Goal: Complete application form

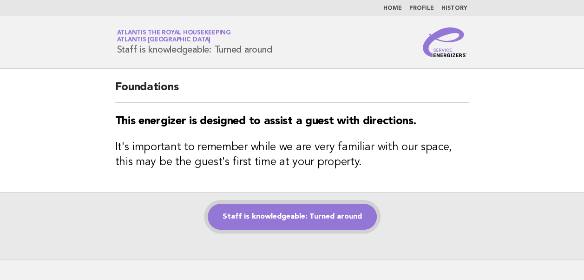
drag, startPoint x: 0, startPoint y: 0, endPoint x: 285, endPoint y: 215, distance: 356.5
click at [285, 215] on link "Staff is knowledgeable: Turned around" at bounding box center [292, 216] width 169 height 26
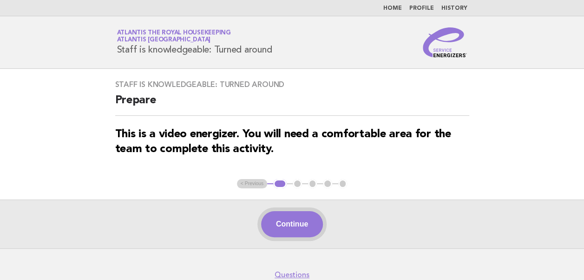
click at [293, 225] on button "Continue" at bounding box center [292, 224] width 62 height 26
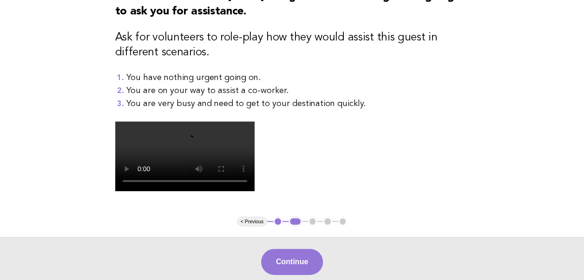
scroll to position [139, 0]
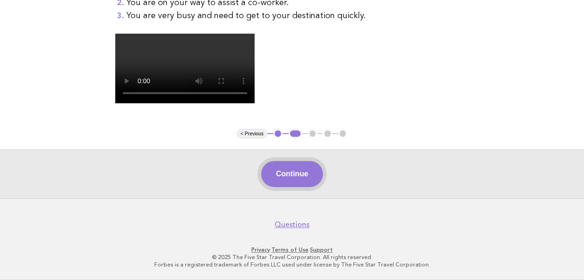
click at [281, 187] on button "Continue" at bounding box center [292, 174] width 62 height 26
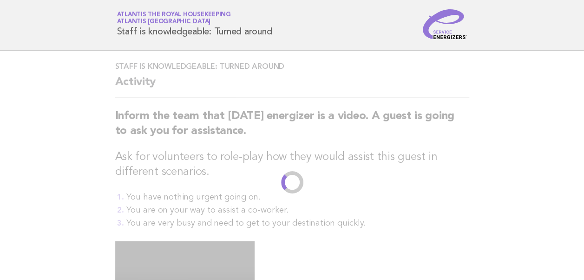
scroll to position [0, 0]
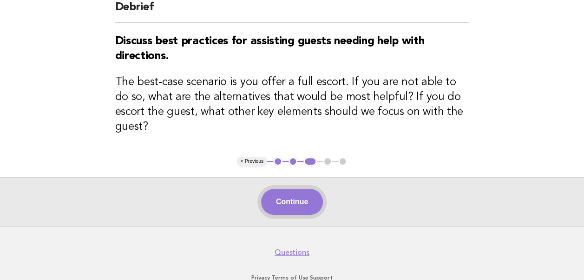
click at [294, 189] on button "Continue" at bounding box center [292, 202] width 62 height 26
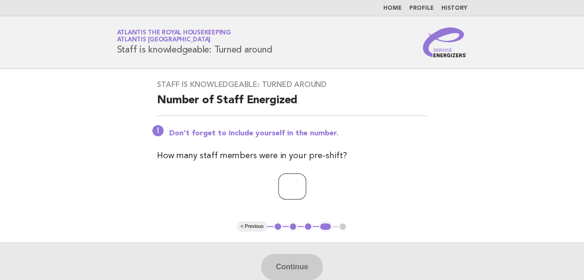
click at [279, 185] on input "number" at bounding box center [292, 186] width 28 height 26
type input "**"
click at [295, 265] on button "Continue" at bounding box center [292, 267] width 62 height 26
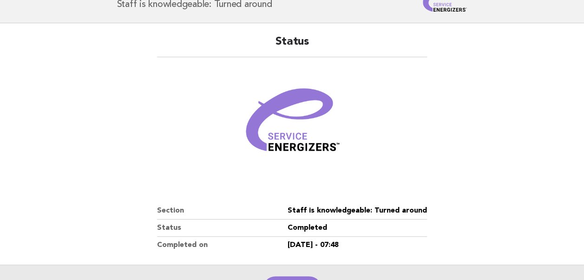
scroll to position [159, 0]
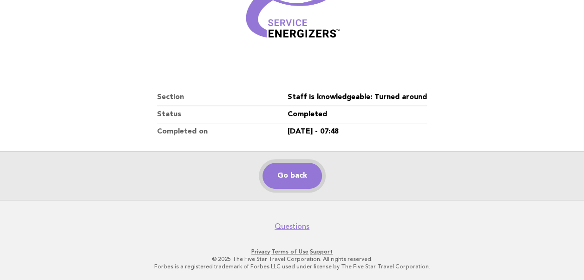
click at [293, 177] on link "Go back" at bounding box center [291, 176] width 59 height 26
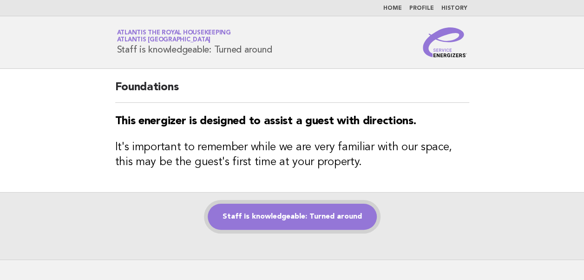
click at [274, 216] on link "Staff is knowledgeable: Turned around" at bounding box center [292, 216] width 169 height 26
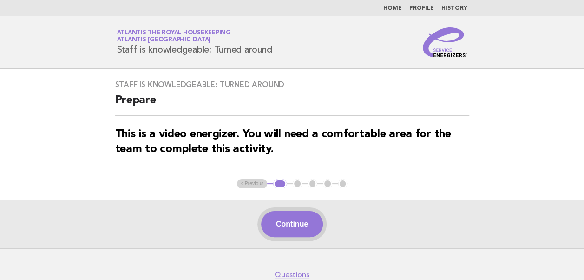
click at [292, 220] on button "Continue" at bounding box center [292, 224] width 62 height 26
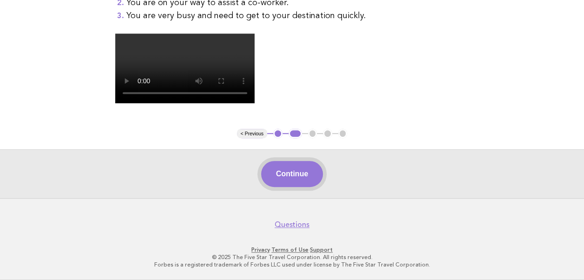
click at [286, 187] on button "Continue" at bounding box center [292, 174] width 62 height 26
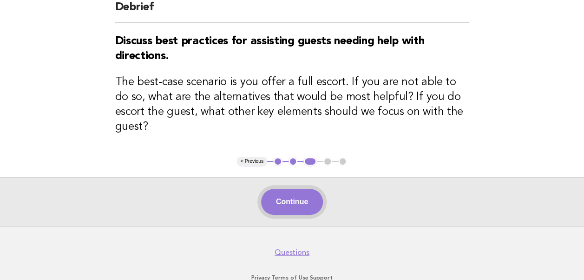
click at [294, 190] on button "Continue" at bounding box center [292, 202] width 62 height 26
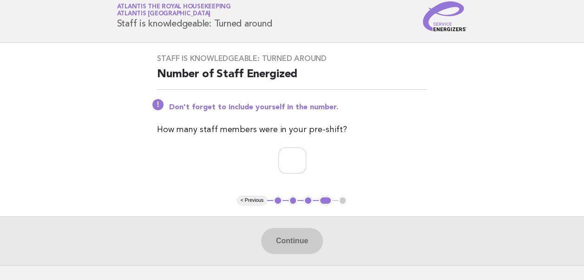
scroll to position [46, 0]
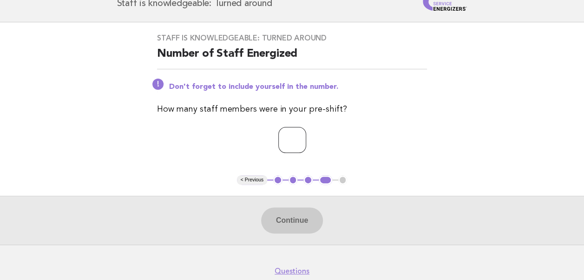
click at [280, 144] on input "number" at bounding box center [292, 140] width 28 height 26
type input "**"
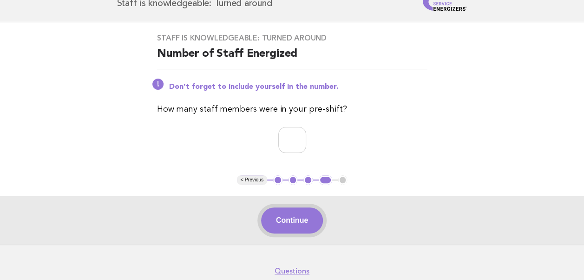
click at [282, 220] on button "Continue" at bounding box center [292, 220] width 62 height 26
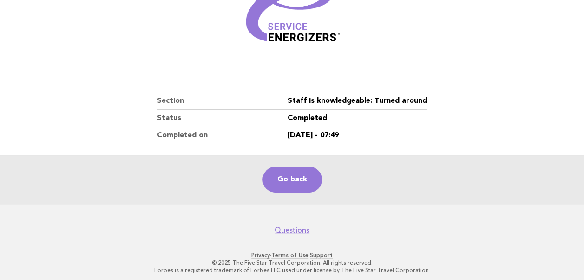
scroll to position [159, 0]
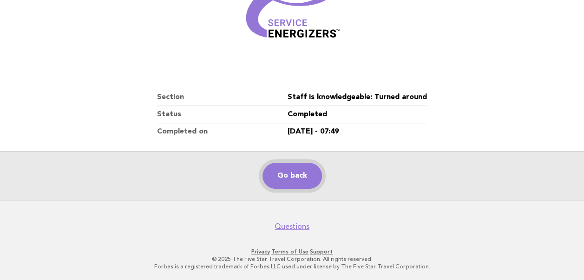
click at [289, 177] on link "Go back" at bounding box center [291, 176] width 59 height 26
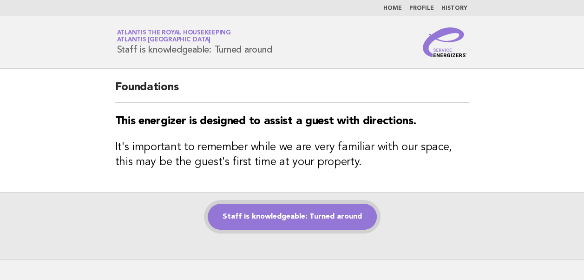
click at [284, 215] on link "Staff is knowledgeable: Turned around" at bounding box center [292, 216] width 169 height 26
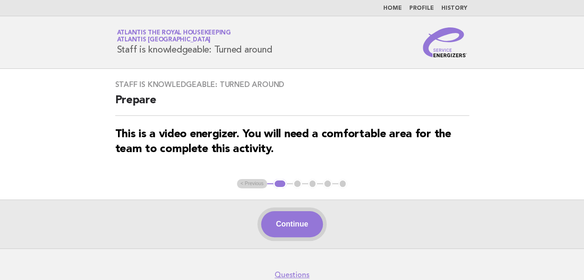
click at [294, 222] on button "Continue" at bounding box center [292, 224] width 62 height 26
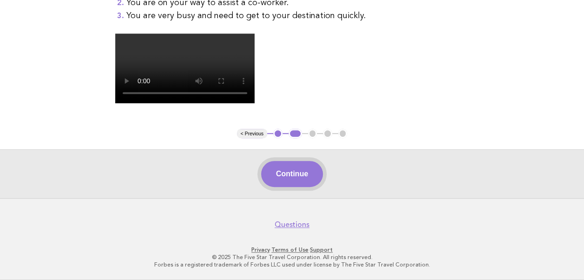
click at [293, 187] on button "Continue" at bounding box center [292, 174] width 62 height 26
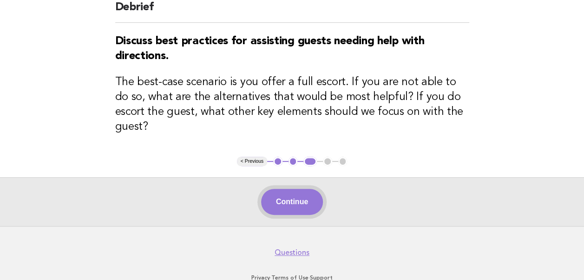
click at [287, 189] on button "Continue" at bounding box center [292, 202] width 62 height 26
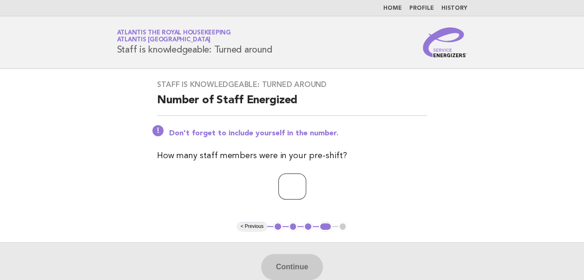
click at [281, 186] on input "number" at bounding box center [292, 186] width 28 height 26
type input "**"
click at [284, 264] on button "Continue" at bounding box center [292, 267] width 62 height 26
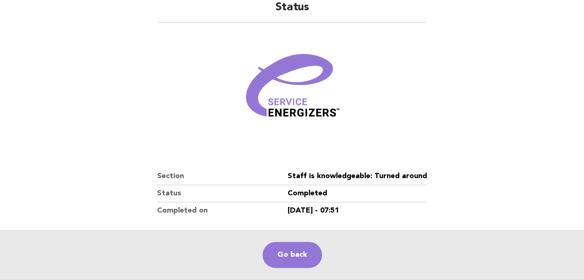
scroll to position [159, 0]
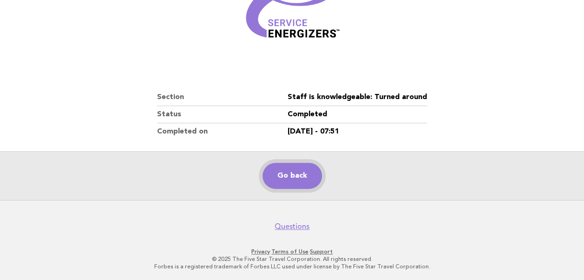
click at [287, 182] on link "Go back" at bounding box center [291, 176] width 59 height 26
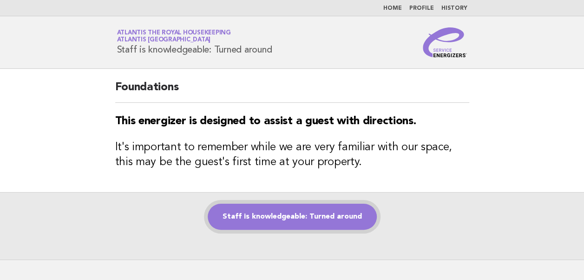
click at [264, 220] on link "Staff is knowledgeable: Turned around" at bounding box center [292, 216] width 169 height 26
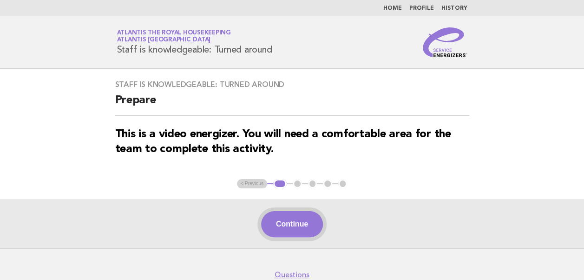
click at [287, 223] on button "Continue" at bounding box center [292, 224] width 62 height 26
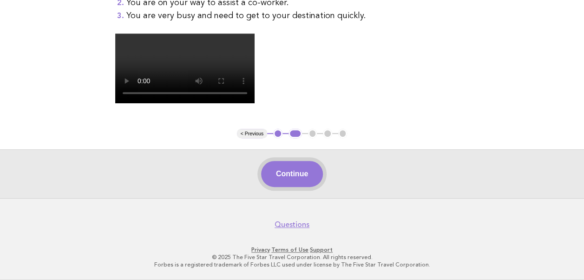
click at [289, 182] on button "Continue" at bounding box center [292, 174] width 62 height 26
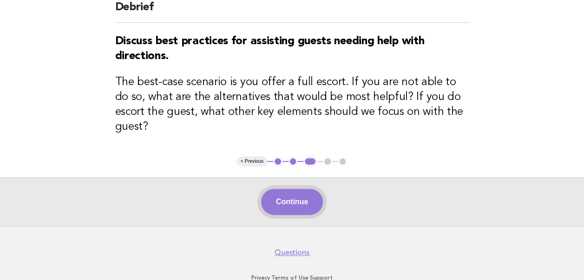
click at [294, 191] on button "Continue" at bounding box center [292, 202] width 62 height 26
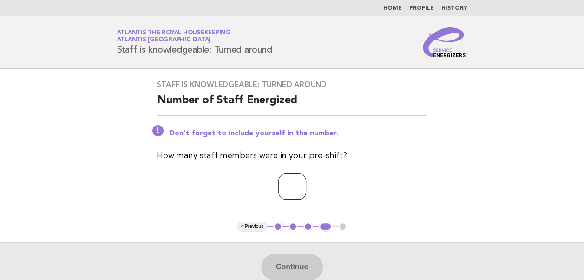
click at [283, 187] on input "number" at bounding box center [292, 186] width 28 height 26
type input "**"
click at [287, 268] on button "Continue" at bounding box center [292, 267] width 62 height 26
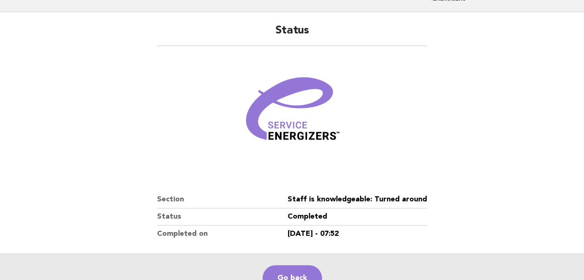
scroll to position [159, 0]
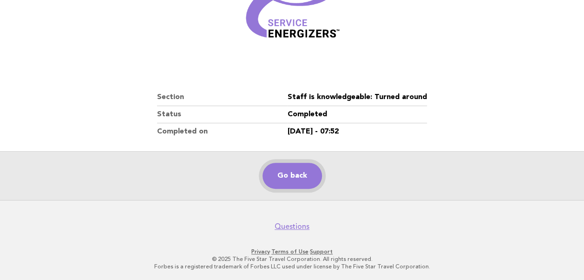
click at [291, 179] on link "Go back" at bounding box center [291, 176] width 59 height 26
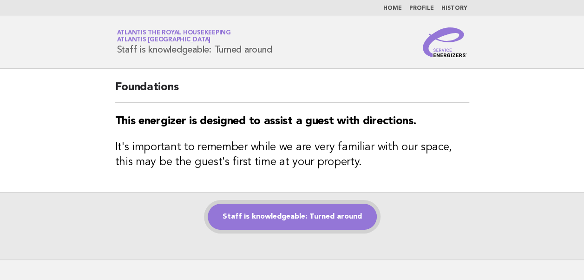
click at [273, 218] on link "Staff is knowledgeable: Turned around" at bounding box center [292, 216] width 169 height 26
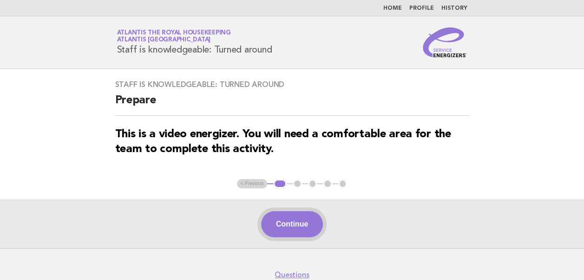
click at [291, 216] on button "Continue" at bounding box center [292, 224] width 62 height 26
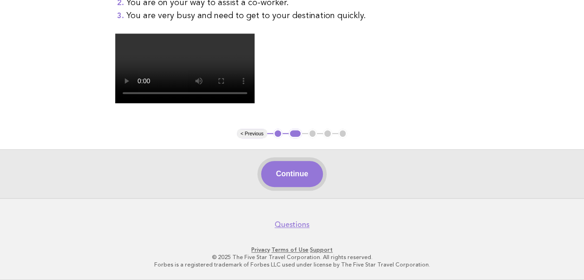
click at [288, 175] on button "Continue" at bounding box center [292, 174] width 62 height 26
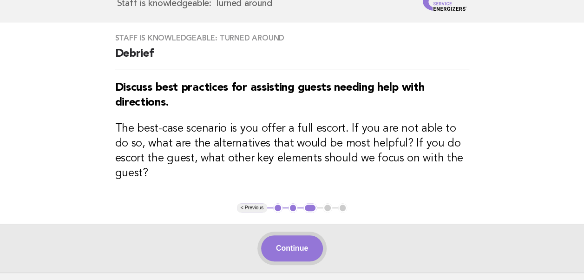
click at [281, 235] on button "Continue" at bounding box center [292, 248] width 62 height 26
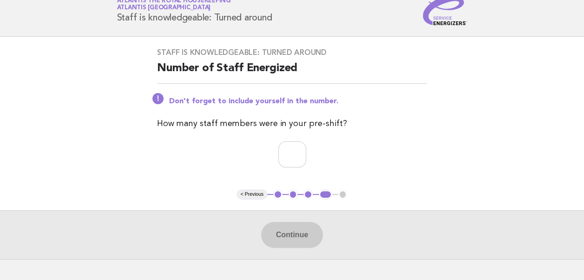
scroll to position [46, 0]
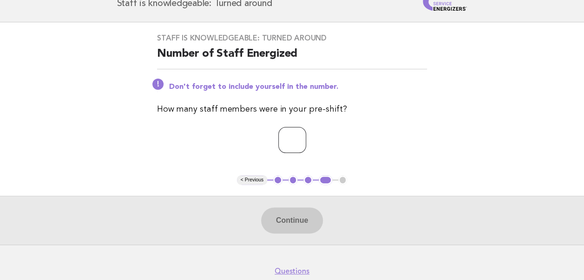
click at [278, 140] on input "number" at bounding box center [292, 140] width 28 height 26
type input "**"
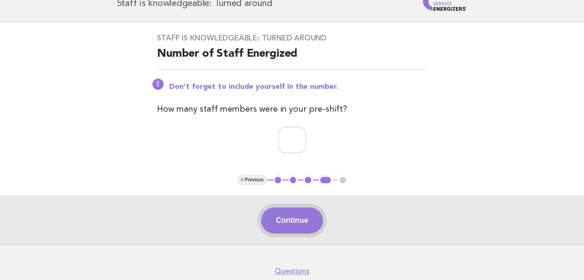
click at [287, 220] on button "Continue" at bounding box center [292, 220] width 62 height 26
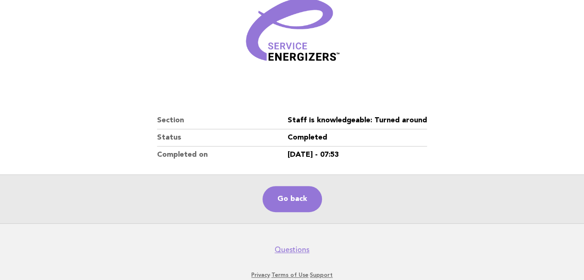
scroll to position [139, 0]
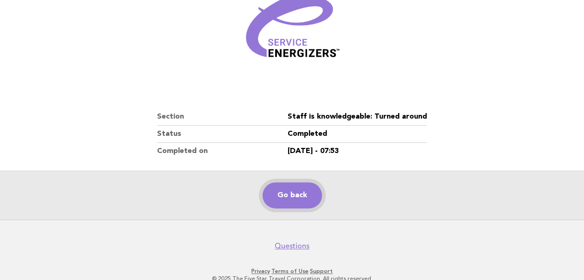
click at [288, 200] on link "Go back" at bounding box center [291, 195] width 59 height 26
